Goal: Use online tool/utility: Utilize a website feature to perform a specific function

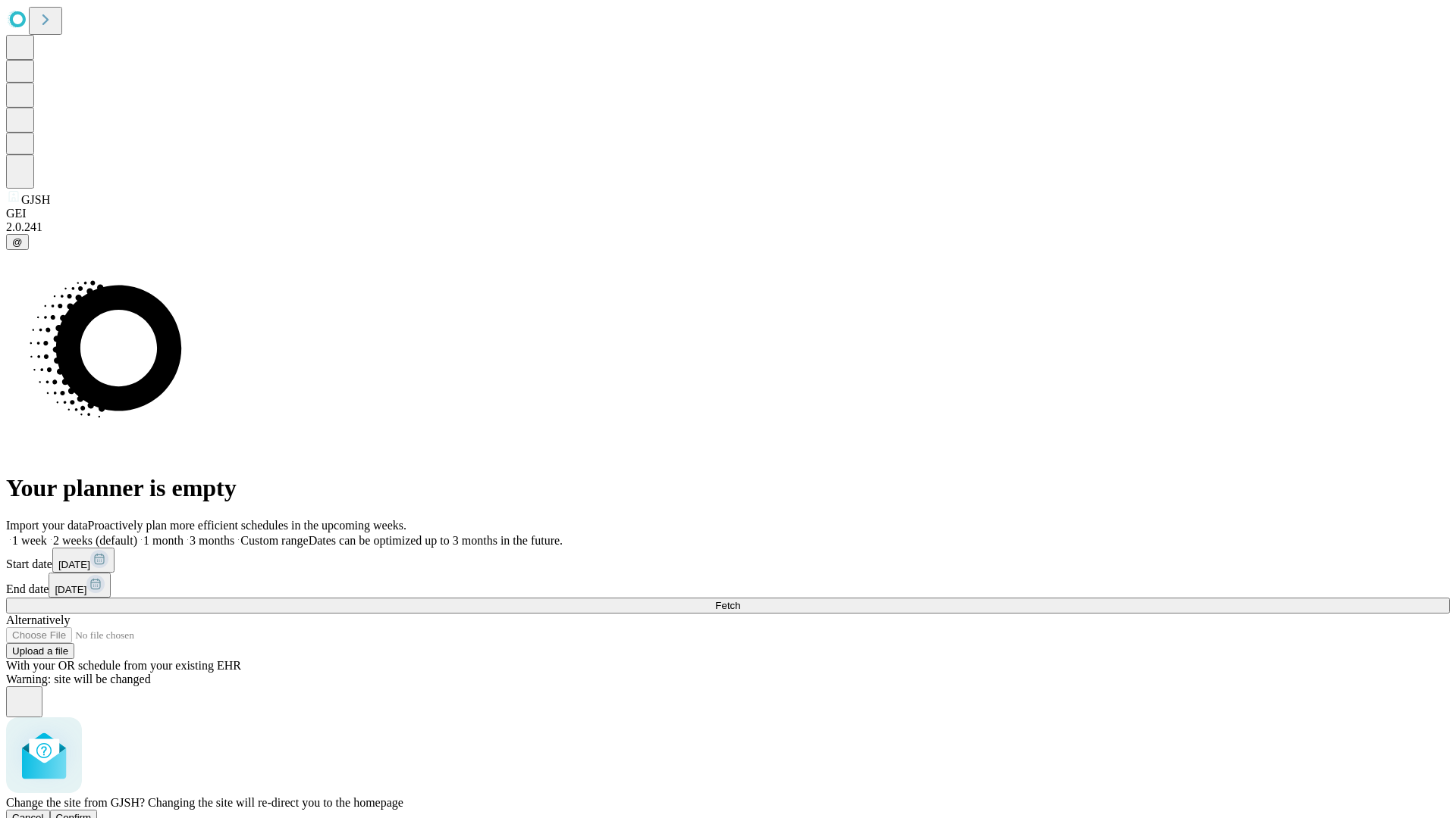
click at [92, 813] on span "Confirm" at bounding box center [73, 818] width 36 height 11
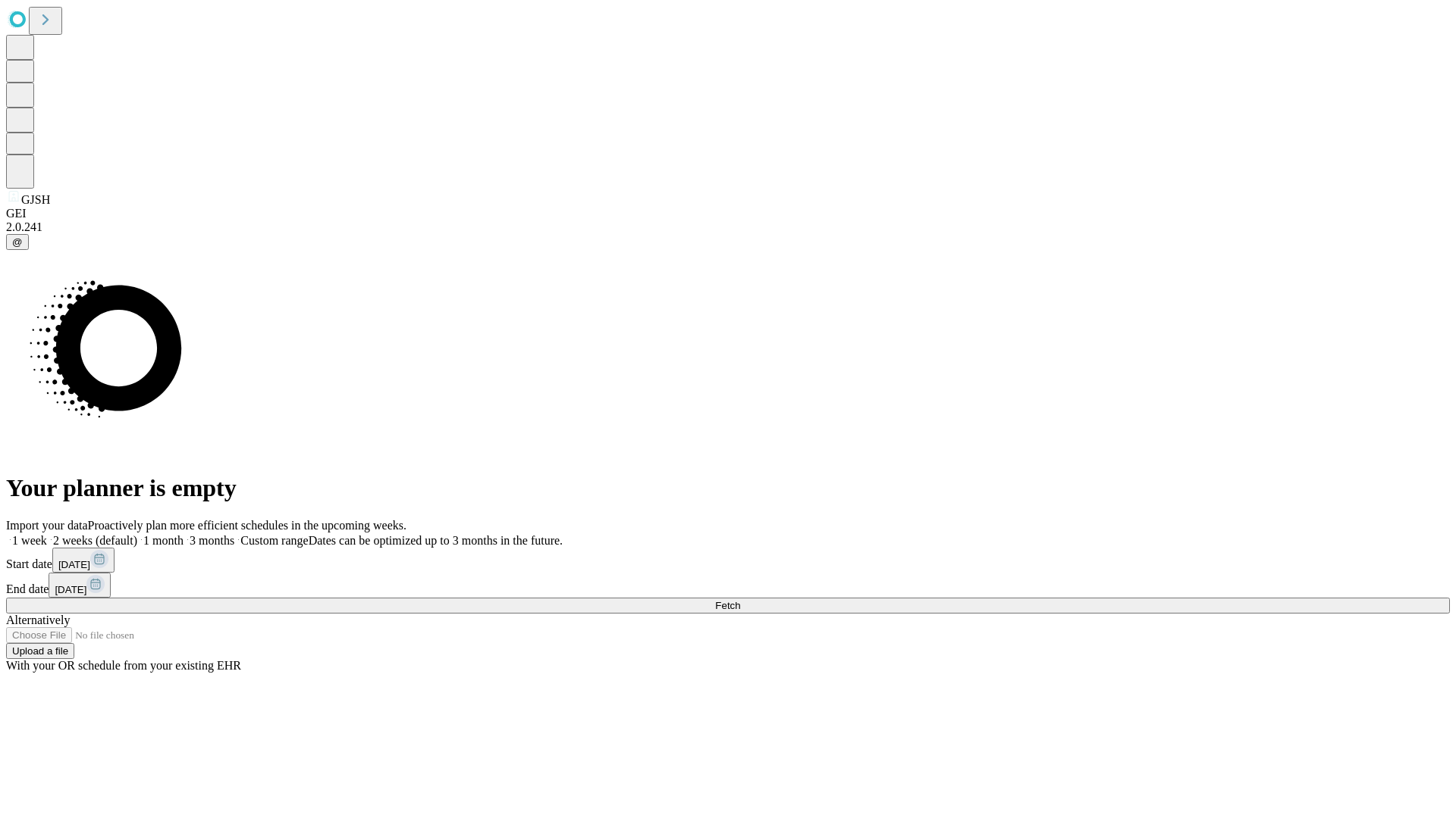
click at [183, 534] on label "1 month" at bounding box center [160, 540] width 46 height 13
click at [740, 600] on span "Fetch" at bounding box center [728, 605] width 25 height 11
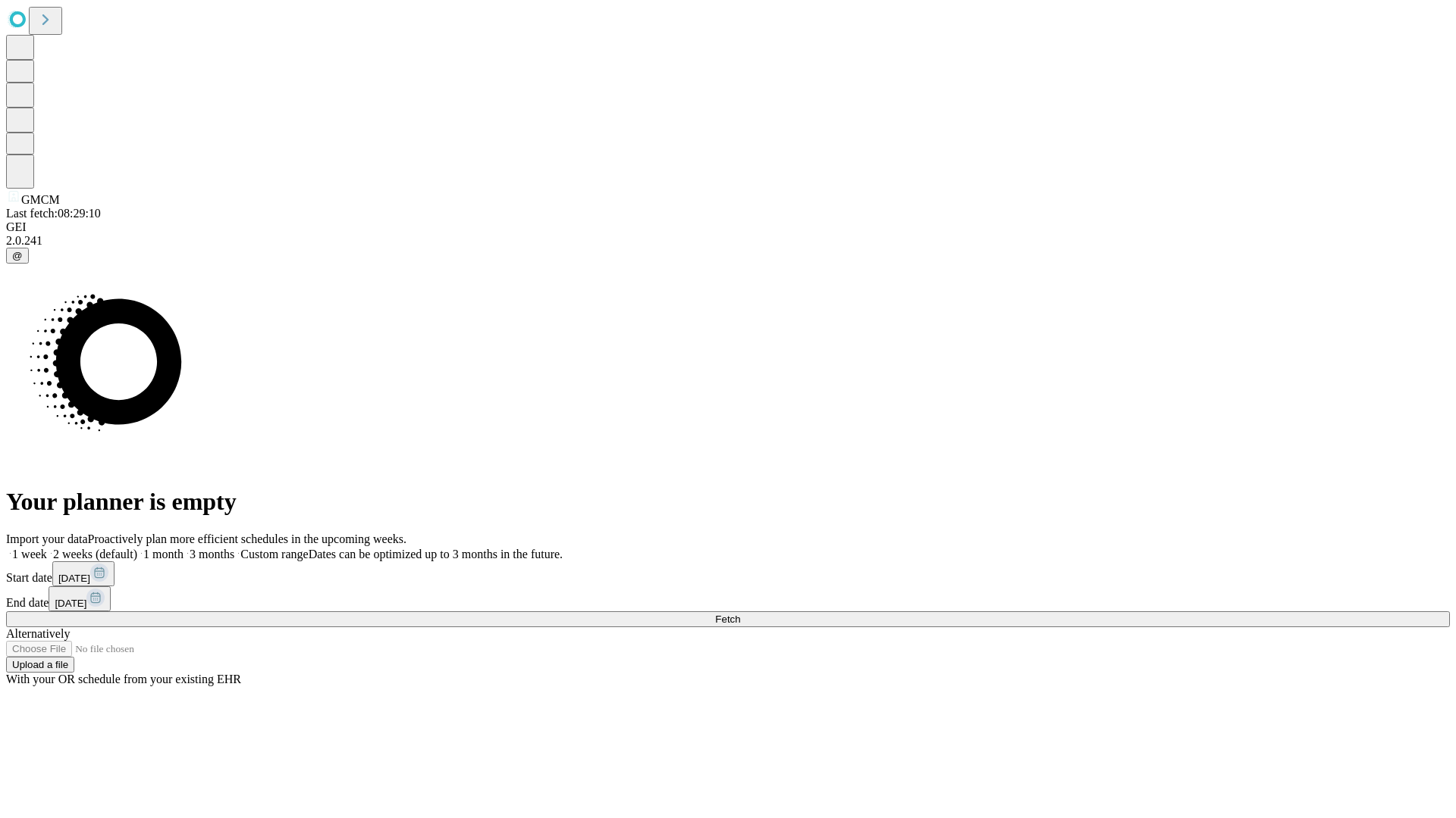
click at [183, 548] on label "1 month" at bounding box center [160, 554] width 46 height 13
click at [740, 614] on span "Fetch" at bounding box center [728, 619] width 25 height 11
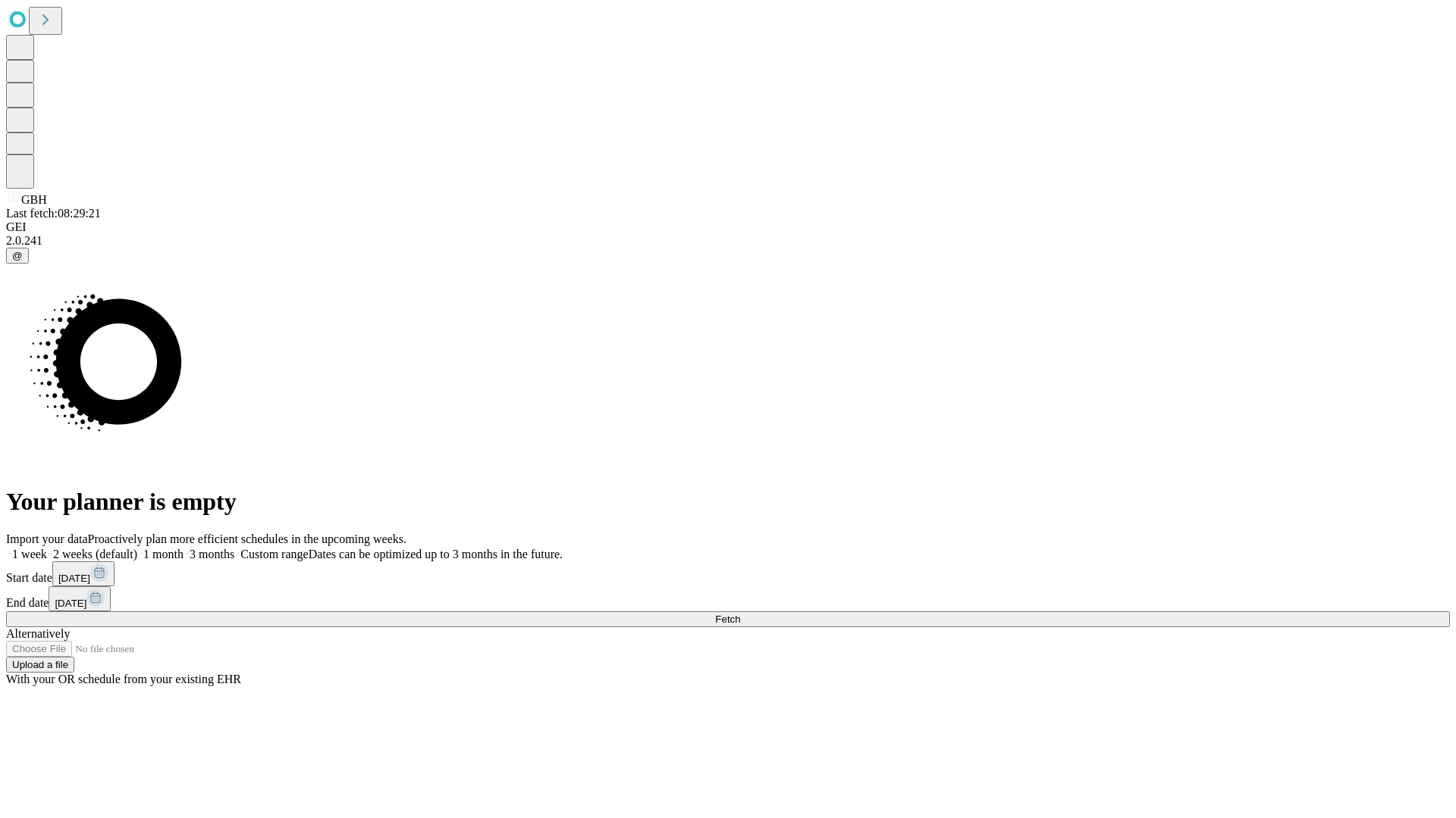
click at [183, 548] on label "1 month" at bounding box center [160, 554] width 46 height 13
click at [740, 614] on span "Fetch" at bounding box center [728, 619] width 25 height 11
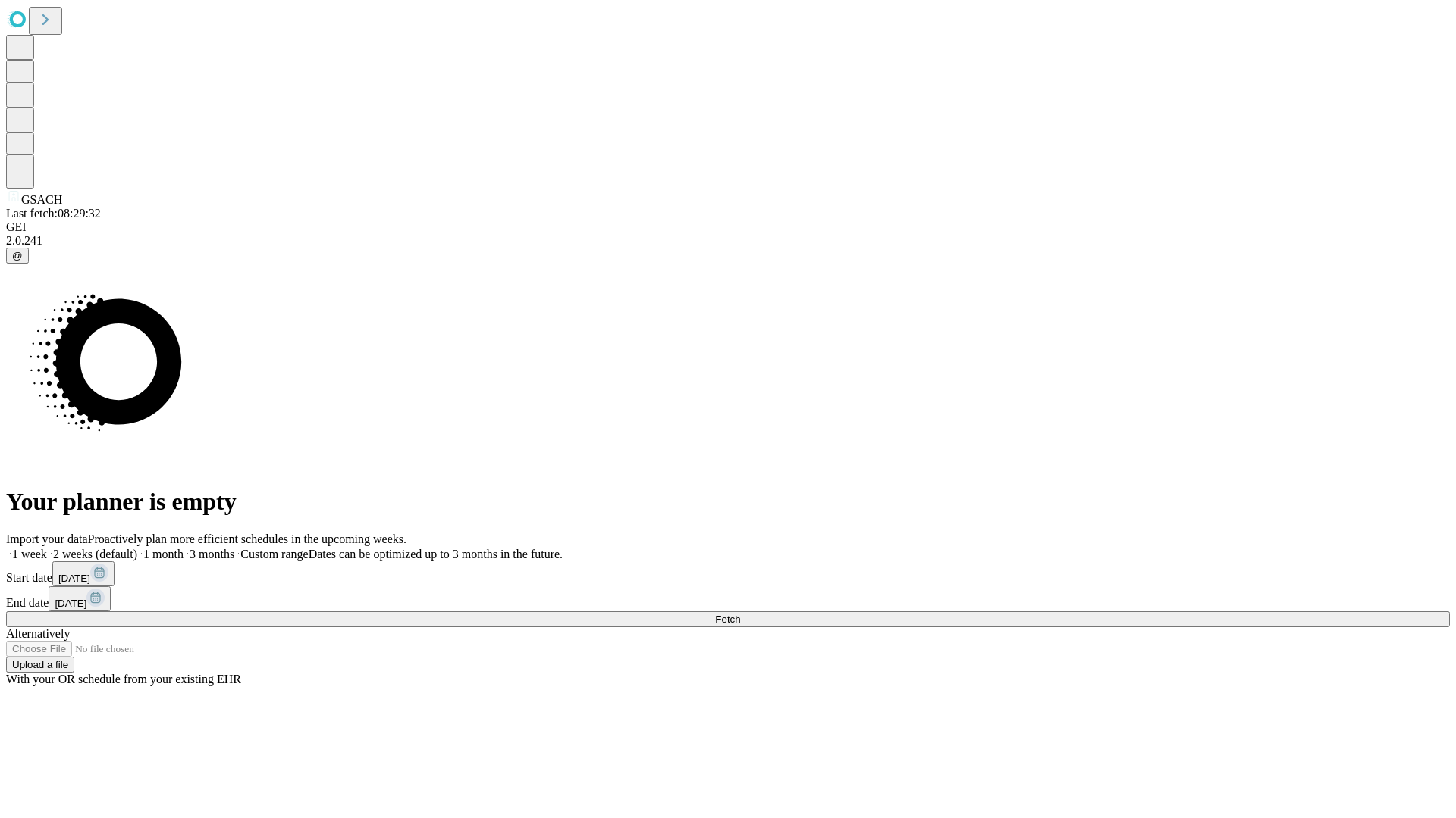
click at [183, 548] on label "1 month" at bounding box center [160, 554] width 46 height 13
click at [740, 614] on span "Fetch" at bounding box center [728, 619] width 25 height 11
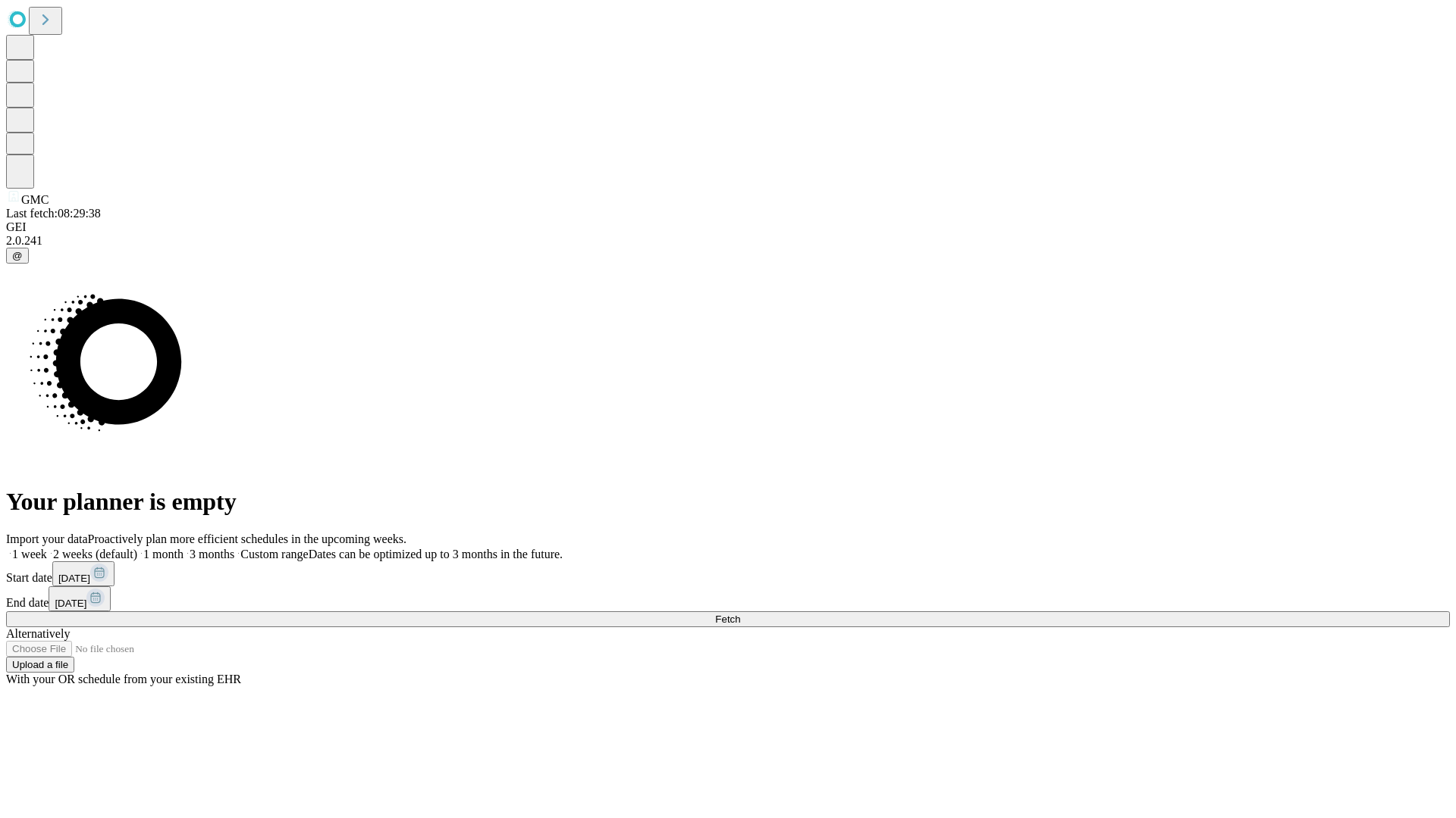
click at [183, 548] on label "1 month" at bounding box center [160, 554] width 46 height 13
click at [740, 614] on span "Fetch" at bounding box center [728, 619] width 25 height 11
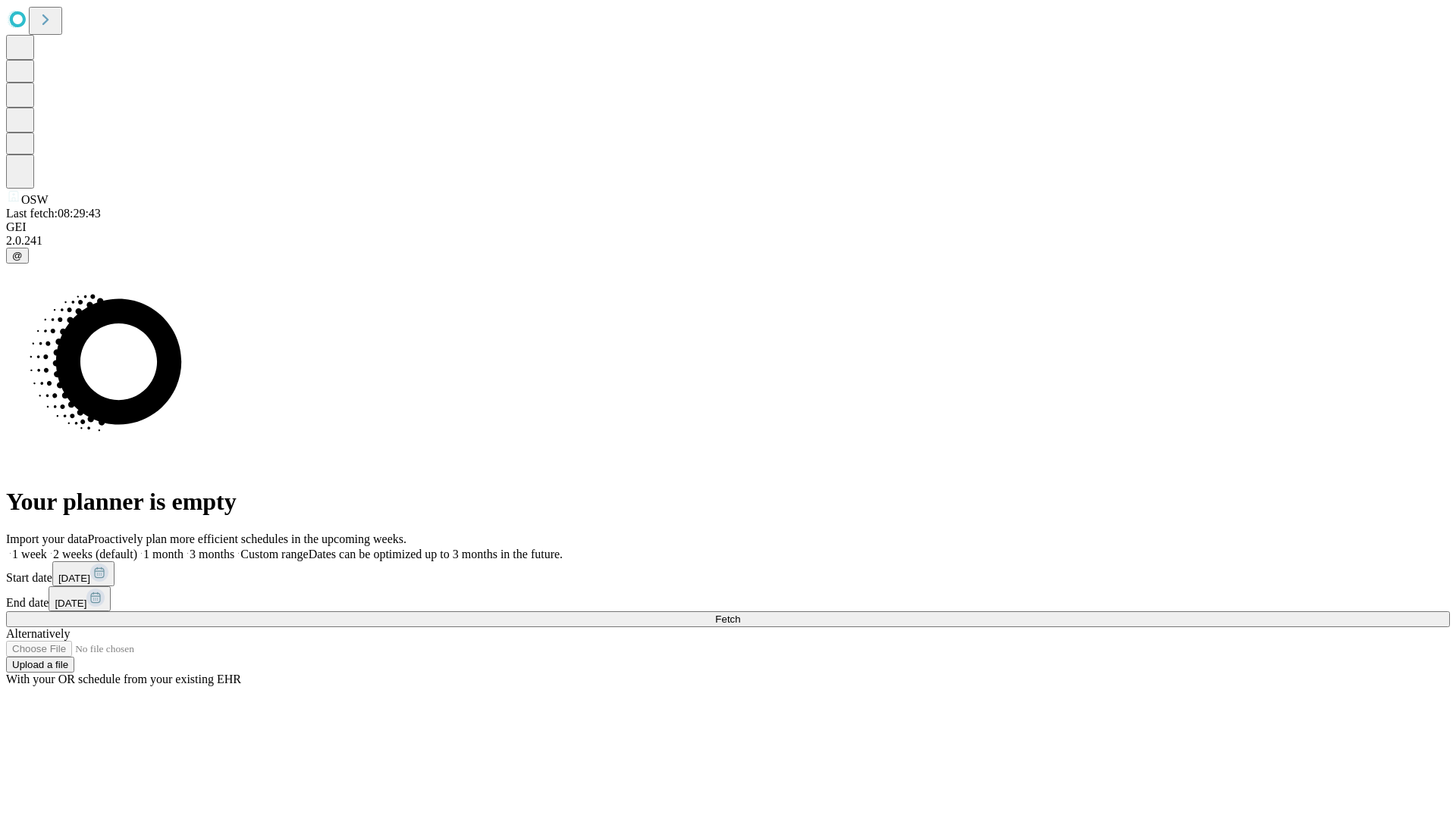
click at [183, 548] on label "1 month" at bounding box center [160, 554] width 46 height 13
click at [740, 614] on span "Fetch" at bounding box center [728, 619] width 25 height 11
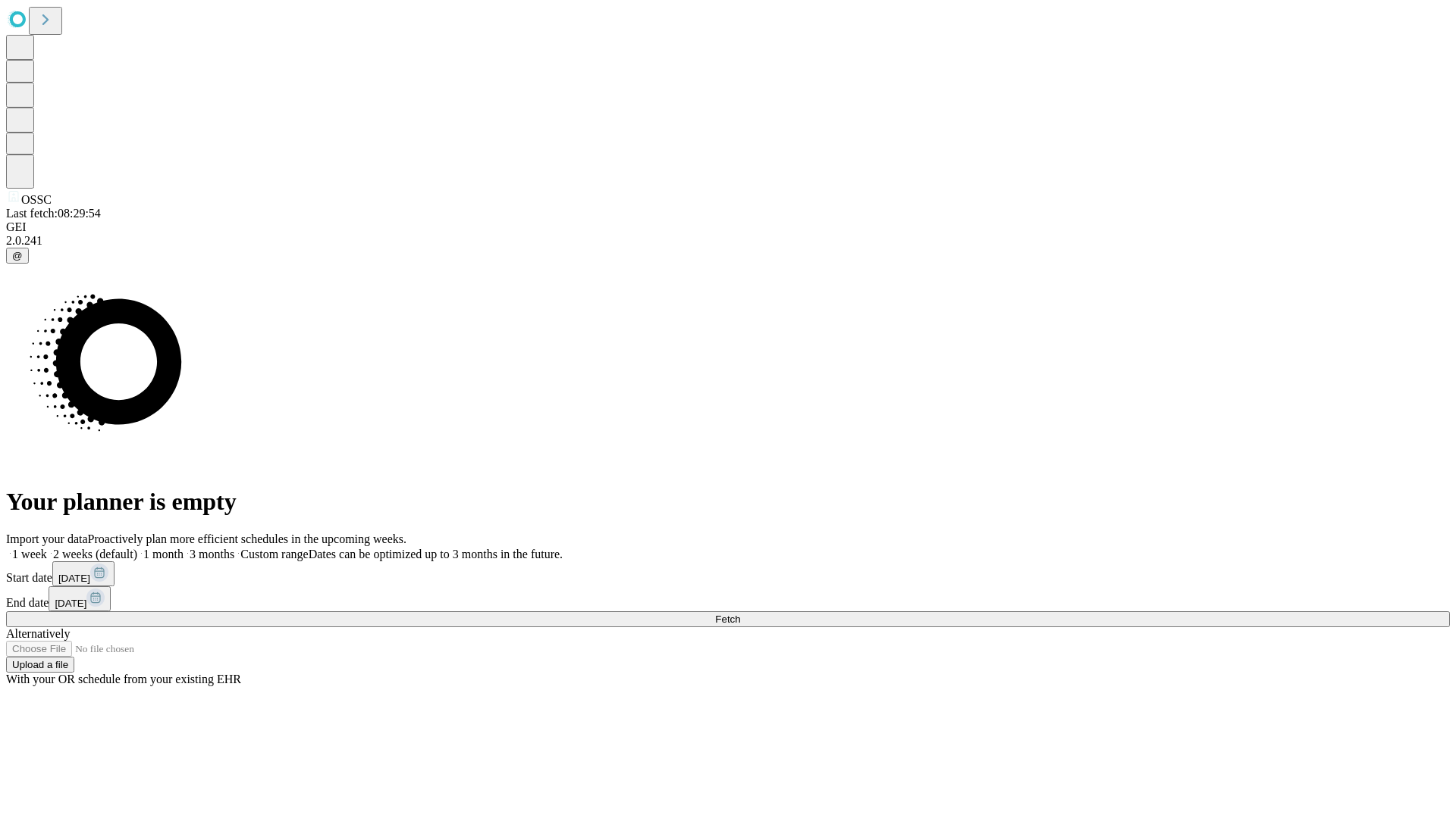
click at [183, 548] on label "1 month" at bounding box center [160, 554] width 46 height 13
click at [740, 614] on span "Fetch" at bounding box center [728, 619] width 25 height 11
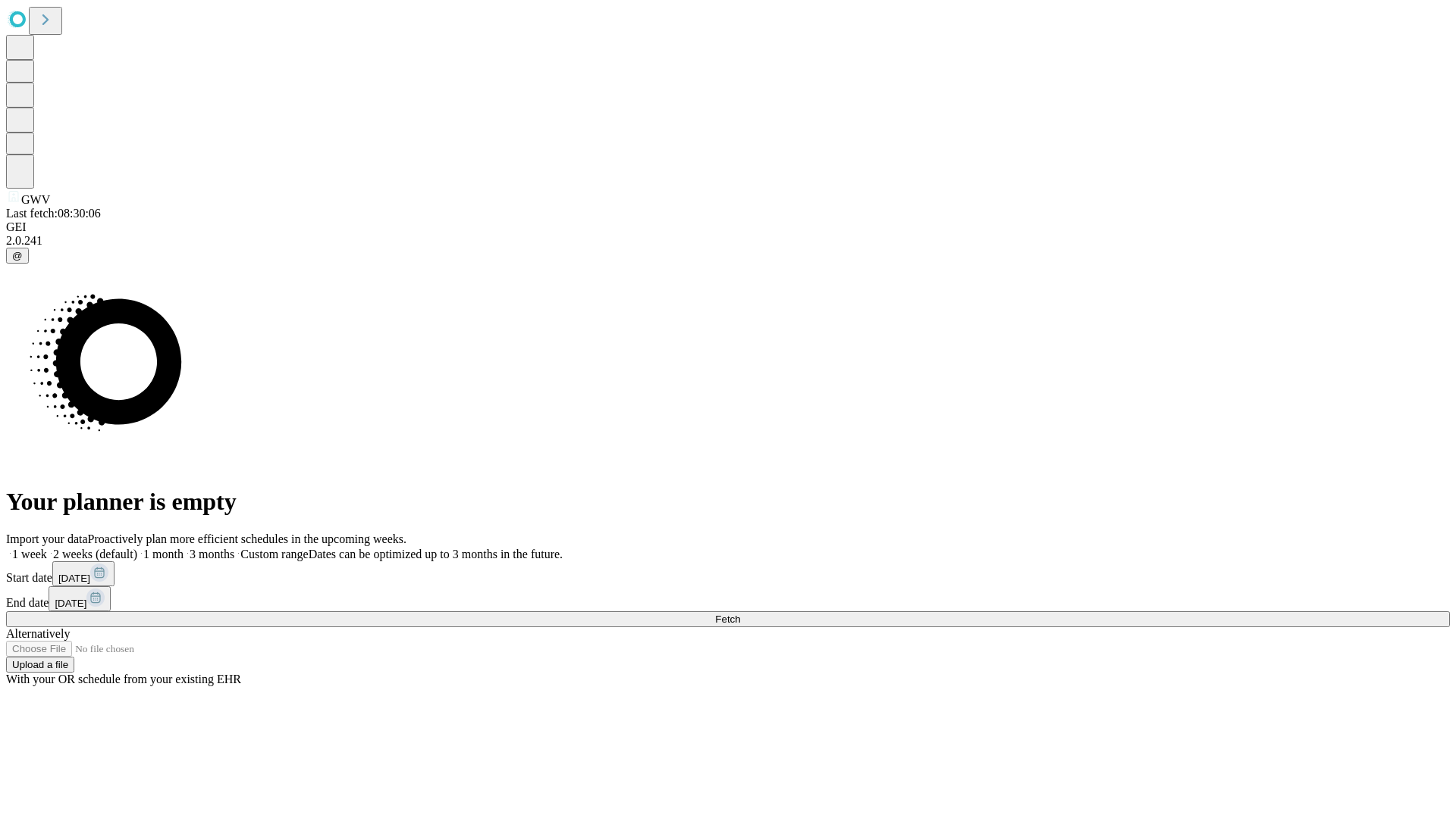
click at [740, 614] on span "Fetch" at bounding box center [728, 619] width 25 height 11
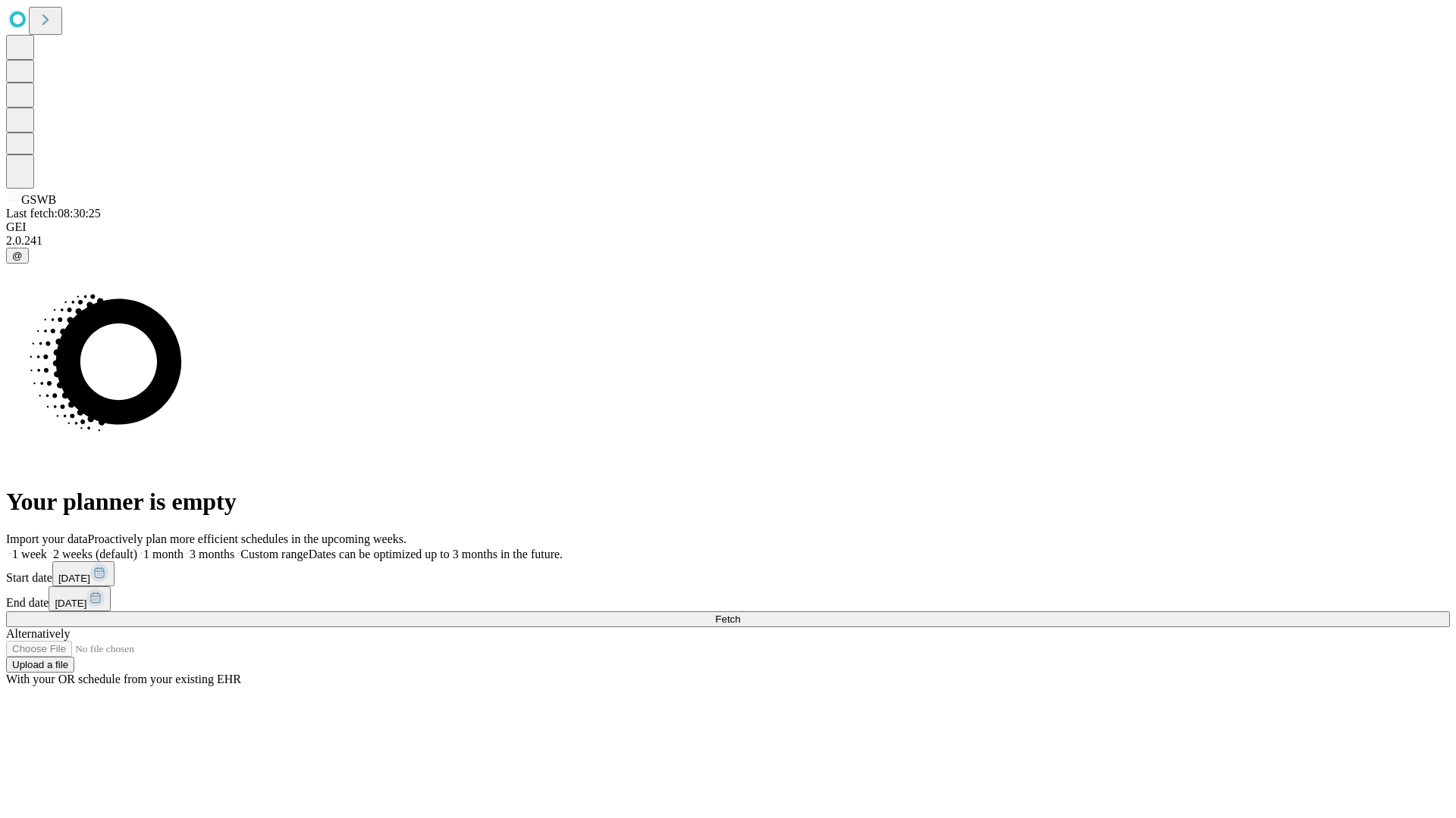
click at [183, 548] on label "1 month" at bounding box center [160, 554] width 46 height 13
click at [740, 614] on span "Fetch" at bounding box center [728, 619] width 25 height 11
